Goal: Transaction & Acquisition: Purchase product/service

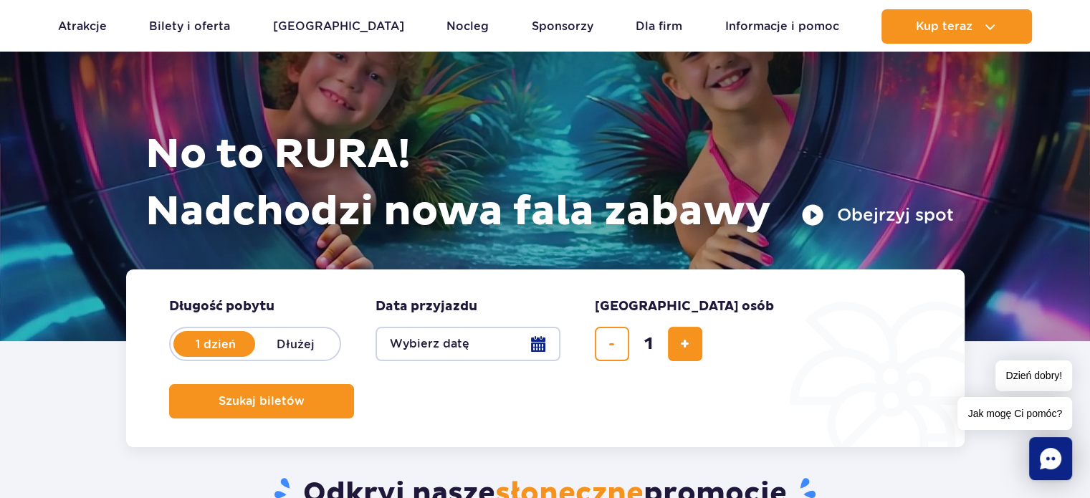
scroll to position [89, 0]
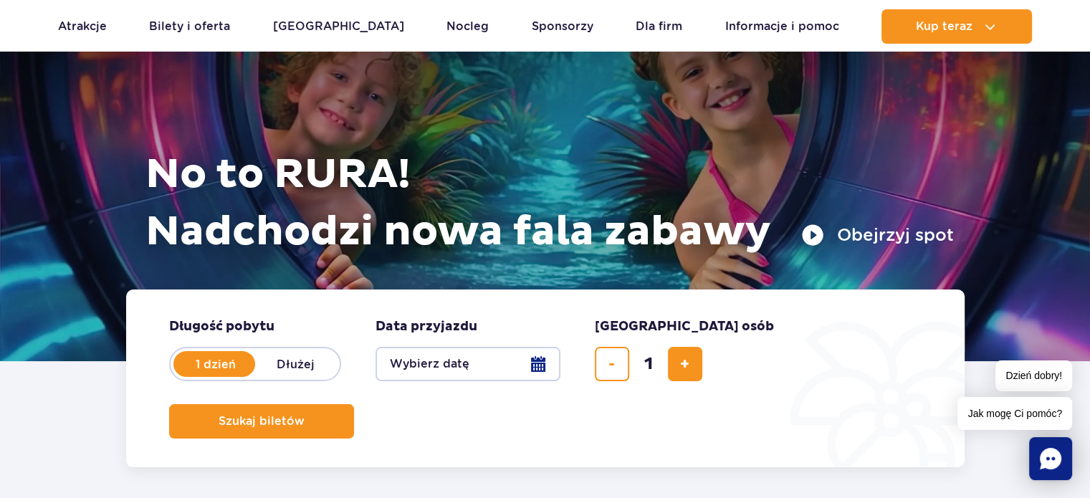
click at [550, 363] on button "Wybierz datę" at bounding box center [468, 364] width 185 height 34
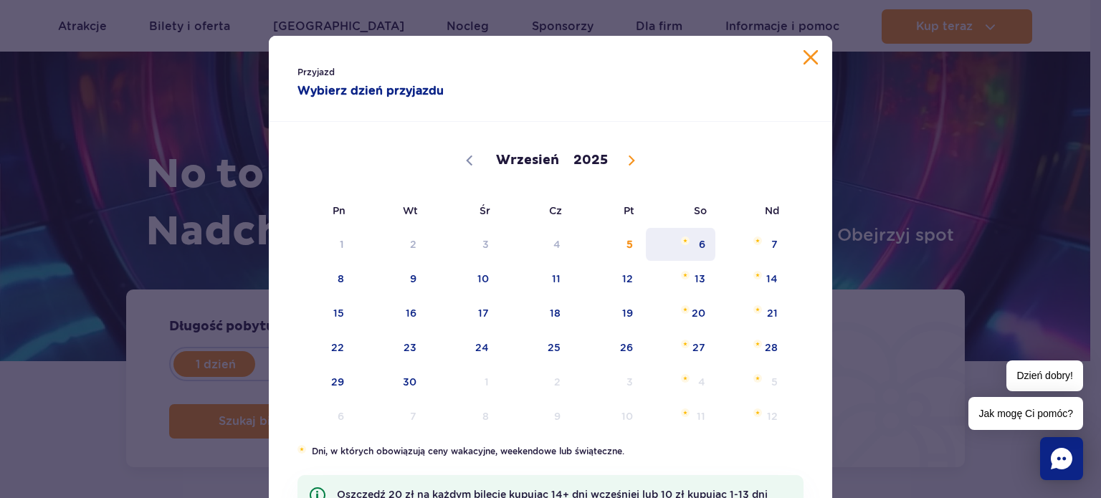
click at [697, 244] on span "6" at bounding box center [680, 244] width 72 height 33
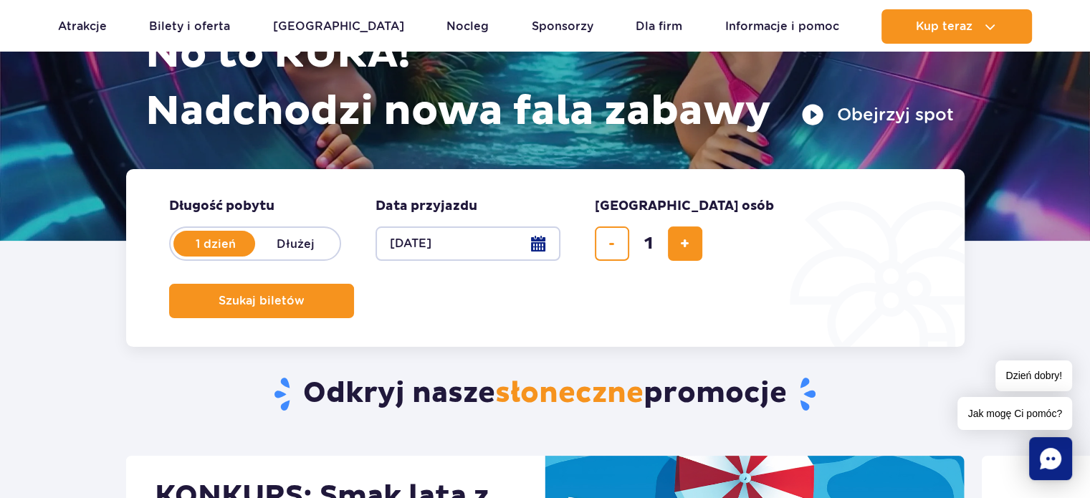
scroll to position [216, 0]
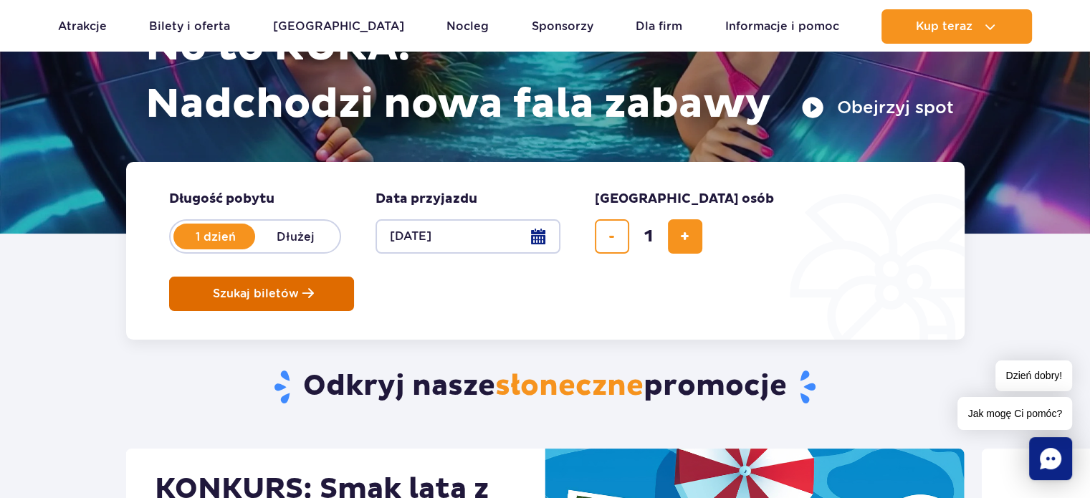
click at [354, 277] on button "Szukaj biletów" at bounding box center [261, 294] width 185 height 34
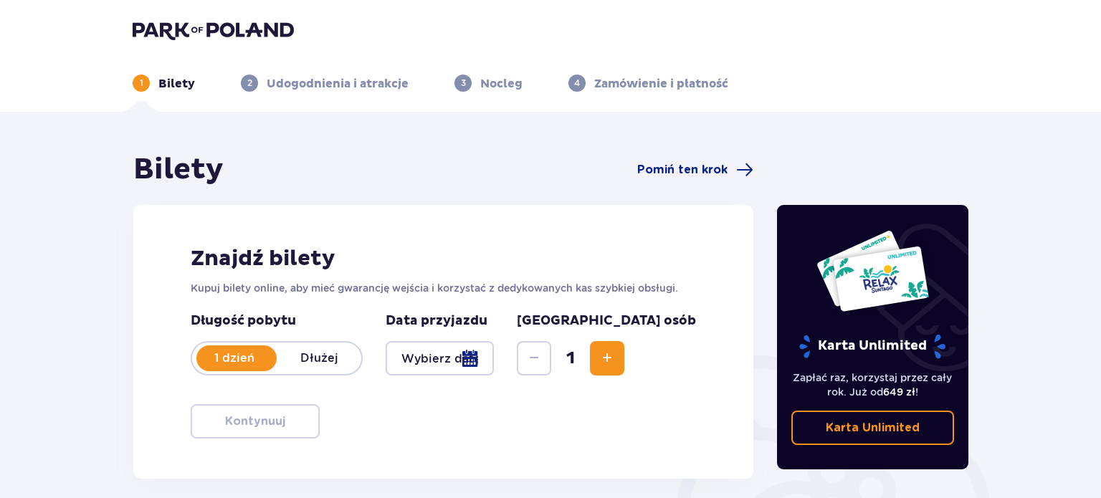
type input "[DATE]"
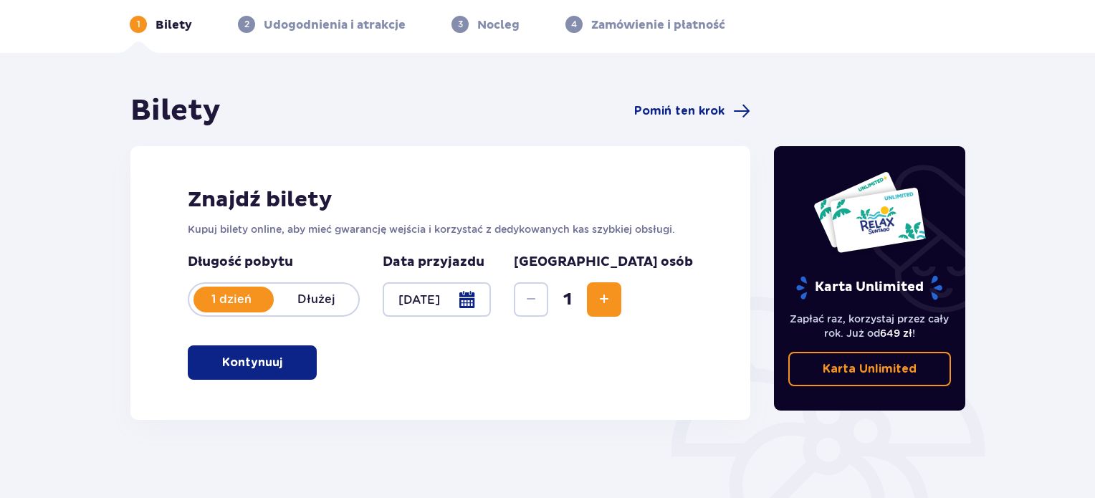
scroll to position [72, 0]
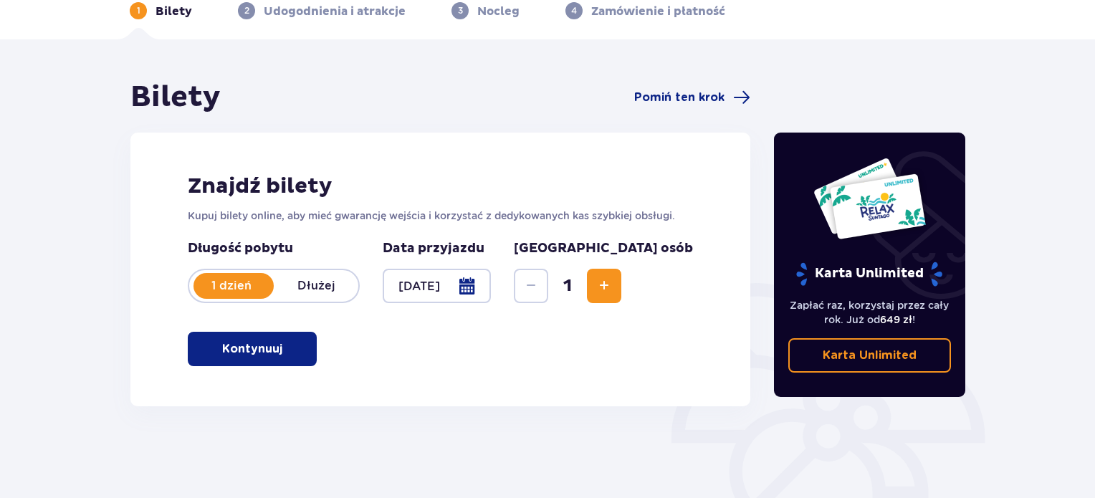
click at [300, 322] on div "Znajdź bilety Kupuj bilety online, aby mieć gwarancję wejścia i korzystać z ded…" at bounding box center [440, 270] width 620 height 274
click at [283, 351] on span "button" at bounding box center [285, 348] width 17 height 17
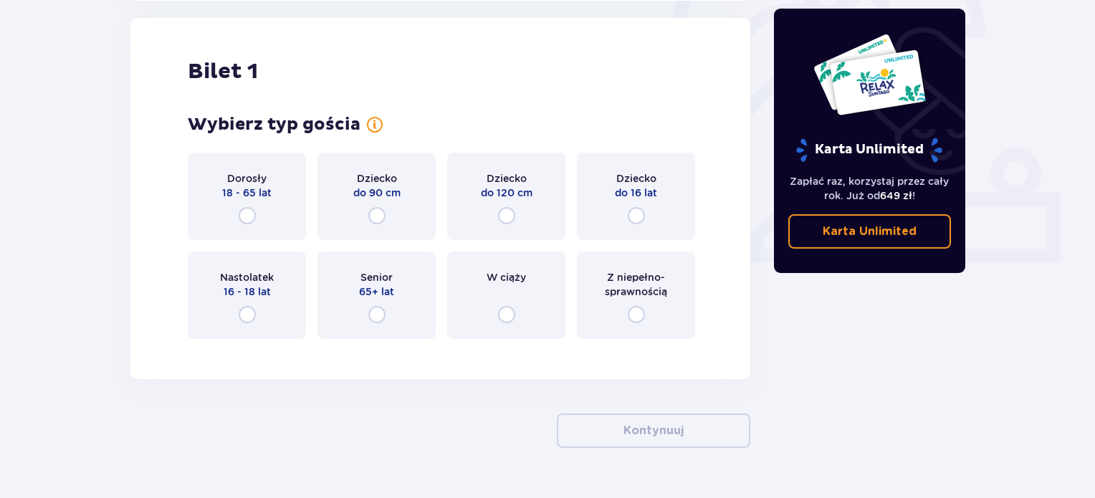
scroll to position [479, 0]
click at [274, 200] on div "Dorosły 18 - 65 lat" at bounding box center [247, 195] width 118 height 87
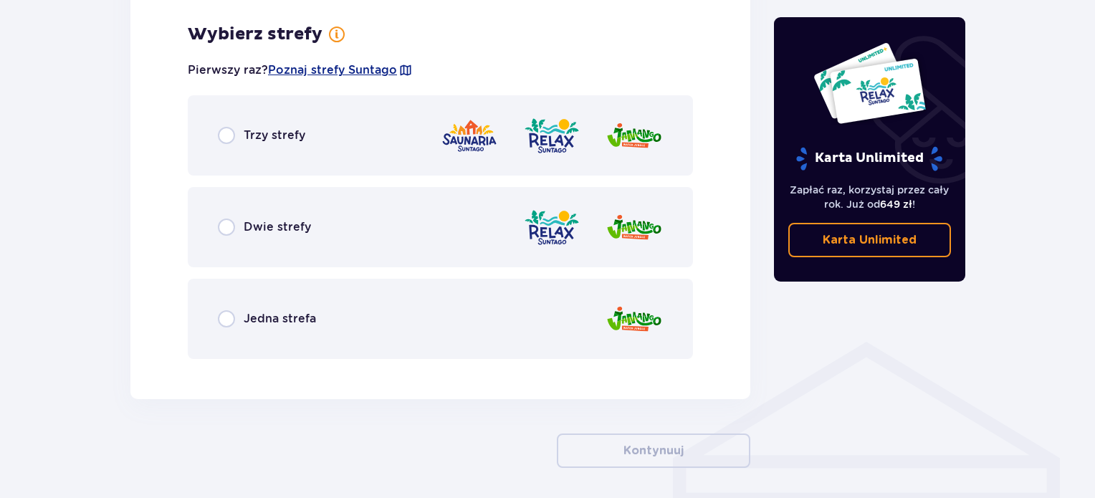
scroll to position [828, 0]
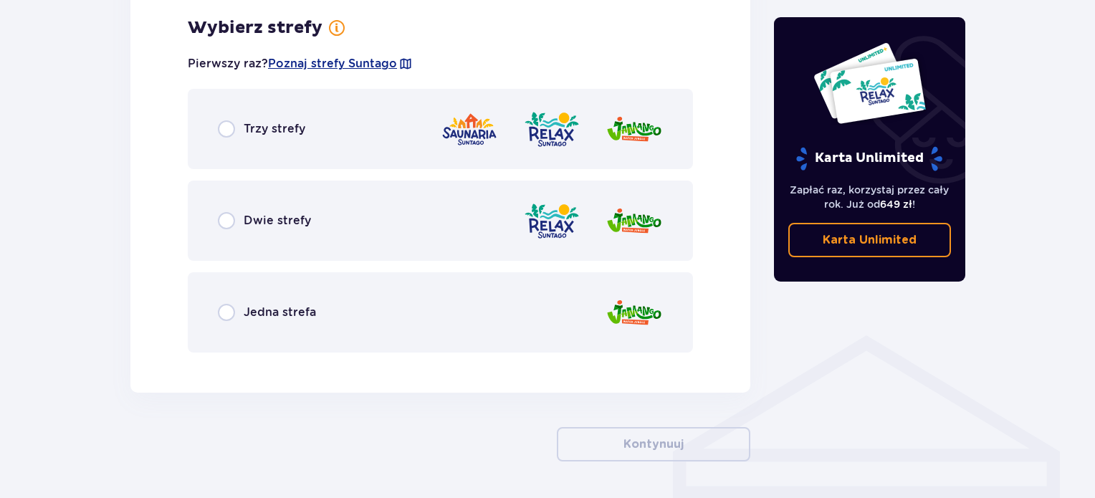
click at [373, 302] on div "Jedna strefa" at bounding box center [440, 312] width 505 height 80
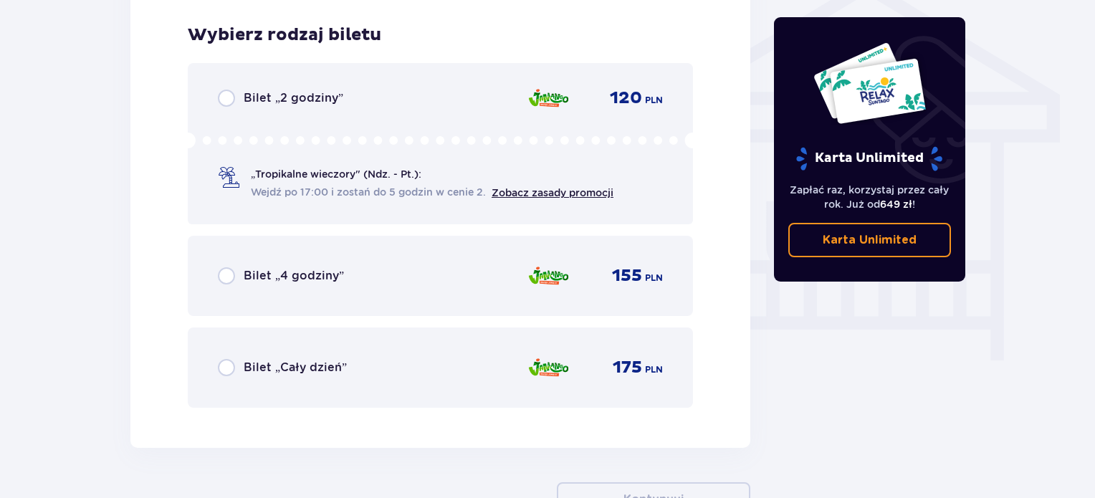
scroll to position [1192, 0]
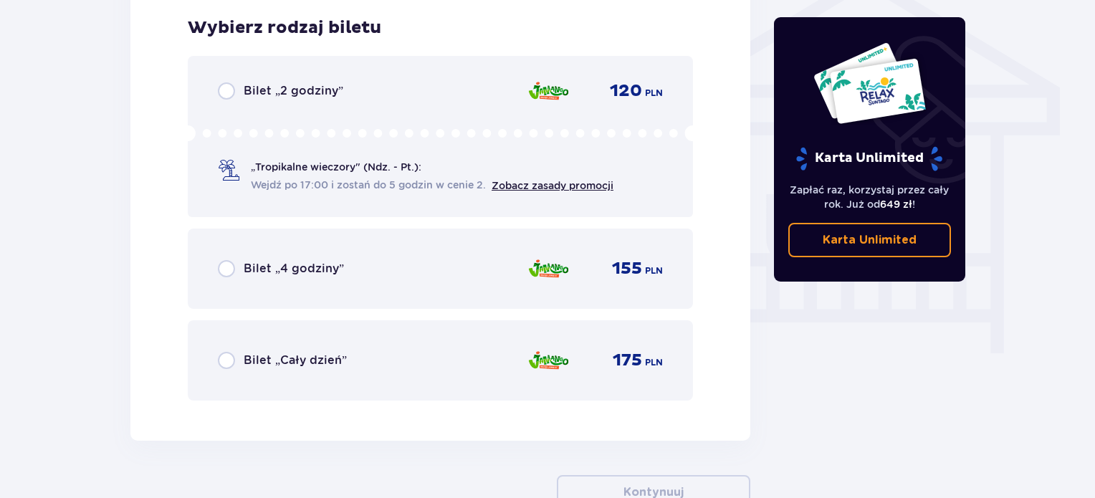
click at [238, 97] on div "Bilet „2 godziny”" at bounding box center [280, 90] width 125 height 17
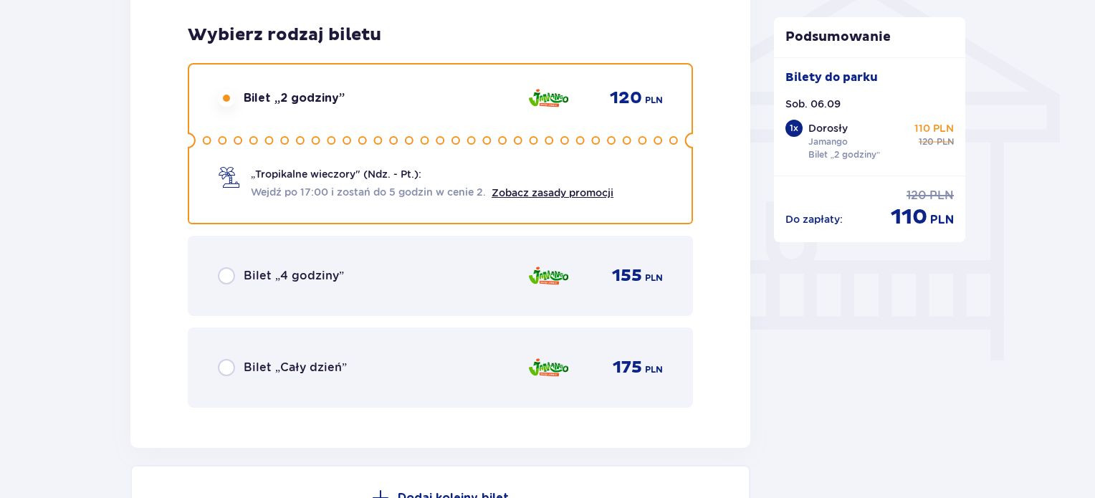
scroll to position [1186, 0]
click at [535, 188] on link "Zobacz zasady promocji" at bounding box center [553, 191] width 122 height 11
drag, startPoint x: 344, startPoint y: 254, endPoint x: 278, endPoint y: 279, distance: 70.5
click at [344, 254] on div "Bilet „4 godziny” 155 PLN" at bounding box center [440, 275] width 505 height 80
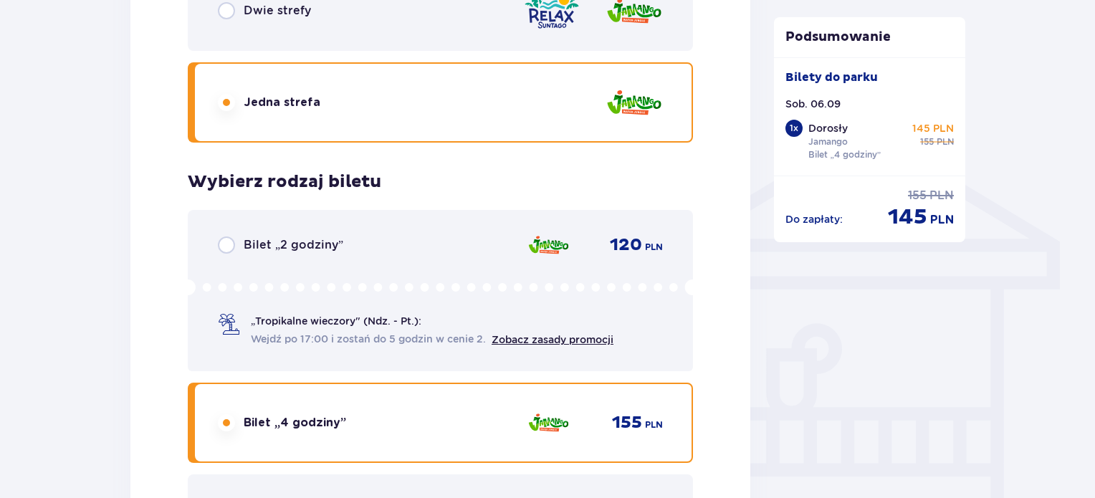
scroll to position [1018, 0]
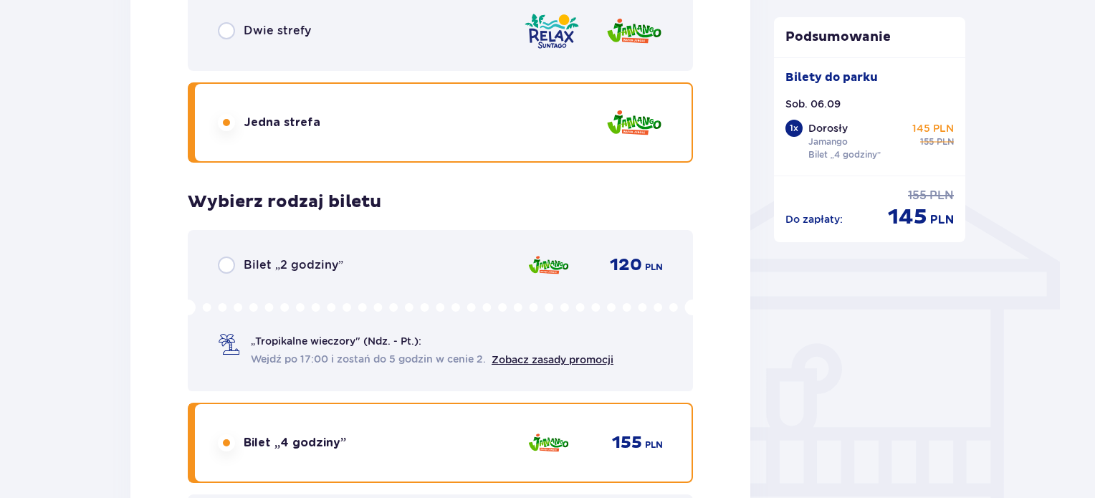
click at [518, 42] on div "Dwie strefy" at bounding box center [440, 31] width 505 height 80
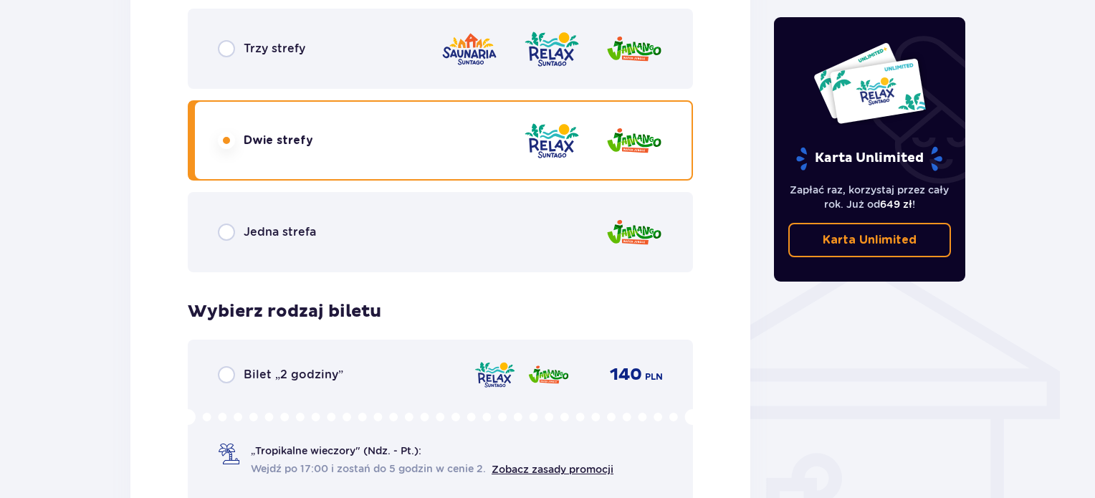
scroll to position [880, 0]
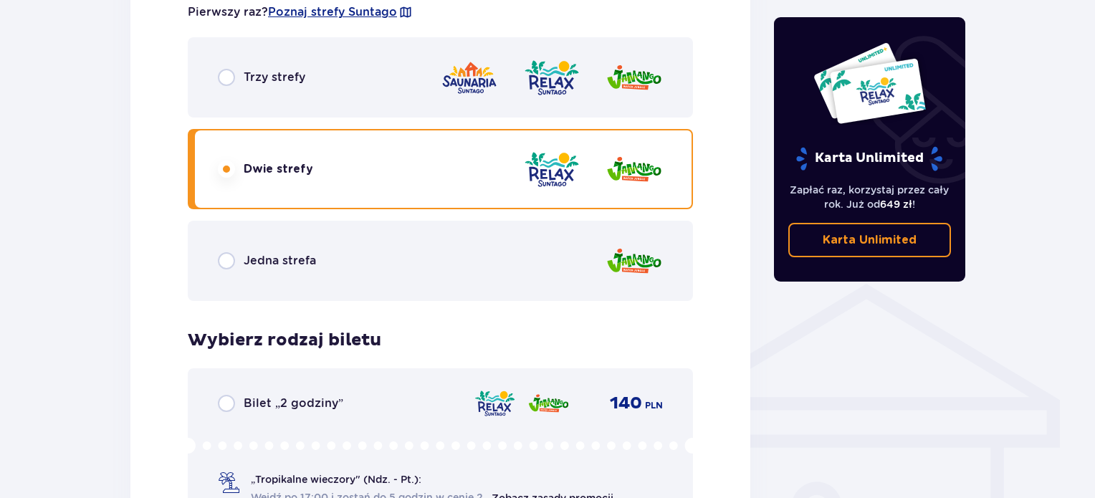
click at [565, 109] on div "Trzy strefy" at bounding box center [440, 77] width 505 height 80
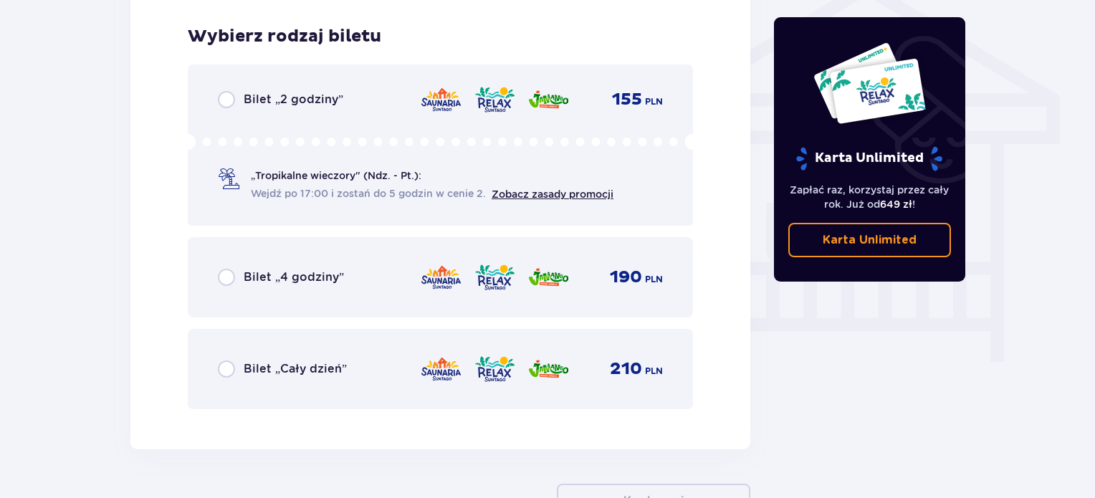
scroll to position [1192, 0]
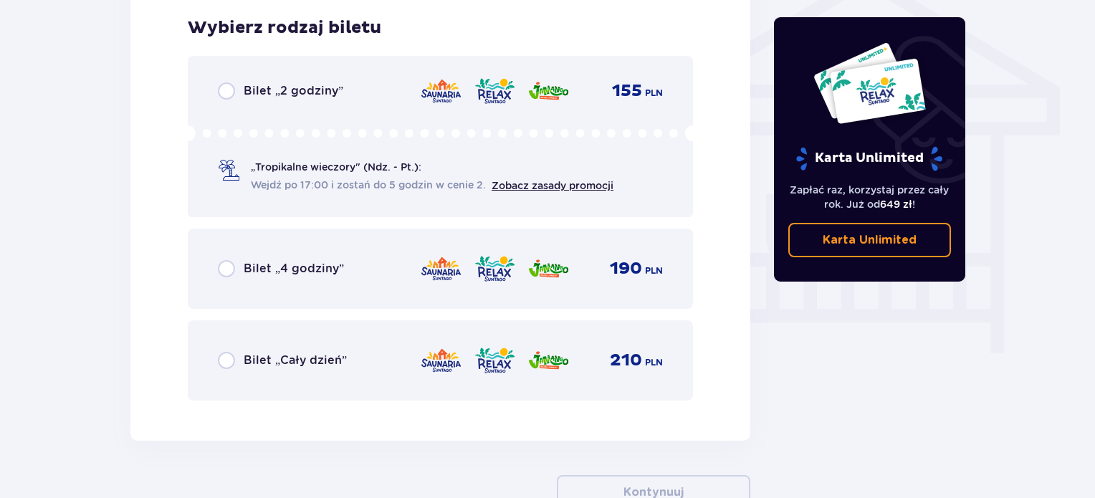
click at [626, 289] on div "Bilet „4 godziny” 190 PLN" at bounding box center [440, 269] width 505 height 80
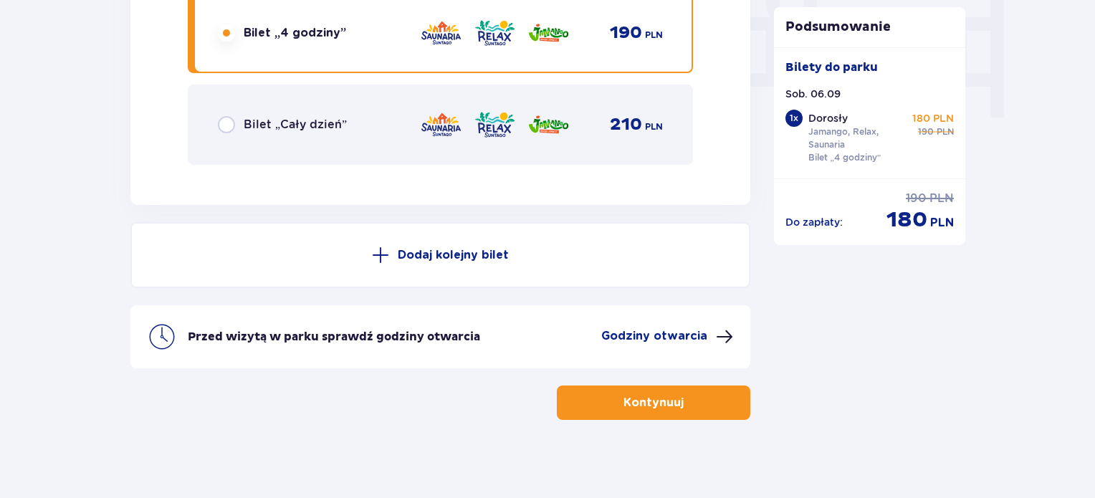
scroll to position [1435, 0]
